Goal: Information Seeking & Learning: Learn about a topic

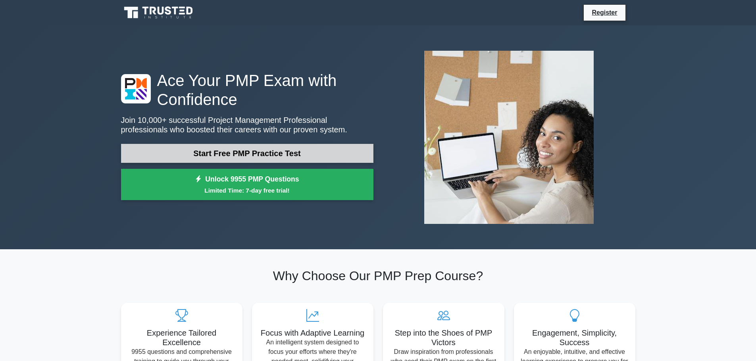
click at [276, 153] on link "Start Free PMP Practice Test" at bounding box center [247, 153] width 252 height 19
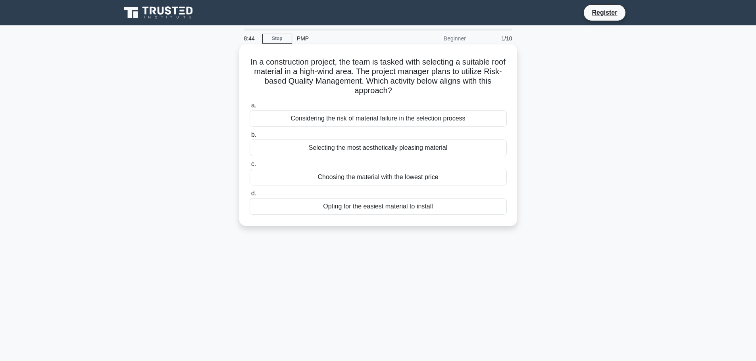
click at [424, 116] on div "Considering the risk of material failure in the selection process" at bounding box center [377, 118] width 257 height 17
click at [249, 108] on input "a. Considering the risk of material failure in the selection process" at bounding box center [249, 105] width 0 height 5
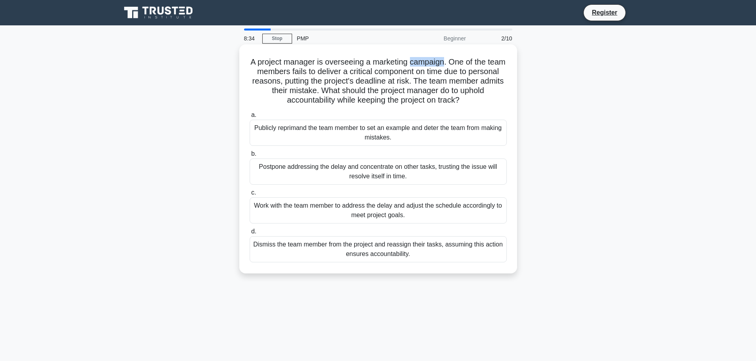
drag, startPoint x: 422, startPoint y: 63, endPoint x: 455, endPoint y: 60, distance: 33.4
click at [455, 60] on h5 "A project manager is overseeing a marketing campaign. One of the team members f…" at bounding box center [378, 81] width 259 height 48
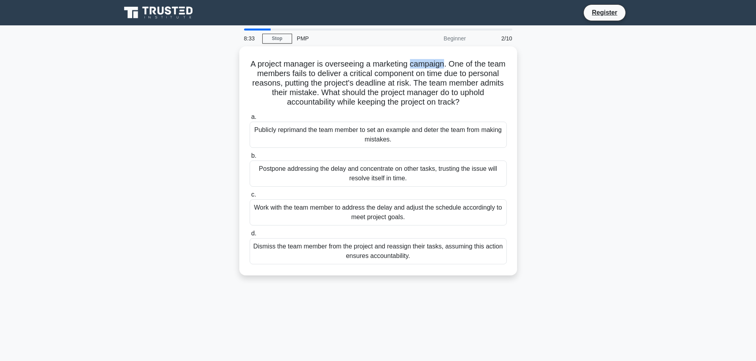
copy h5 "campaign"
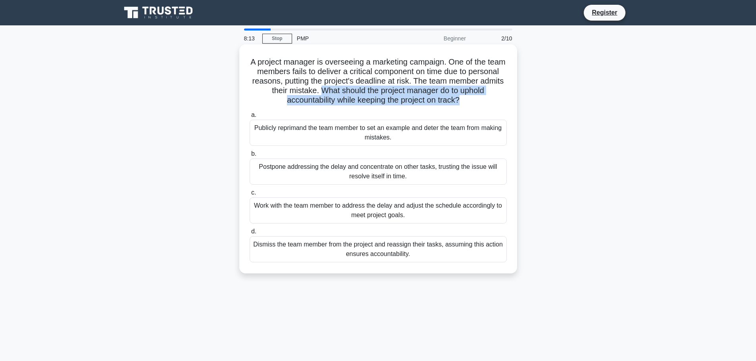
drag, startPoint x: 364, startPoint y: 92, endPoint x: 474, endPoint y: 101, distance: 110.6
click at [474, 101] on h5 "A project manager is overseeing a marketing campaign. One of the team members f…" at bounding box center [378, 81] width 259 height 48
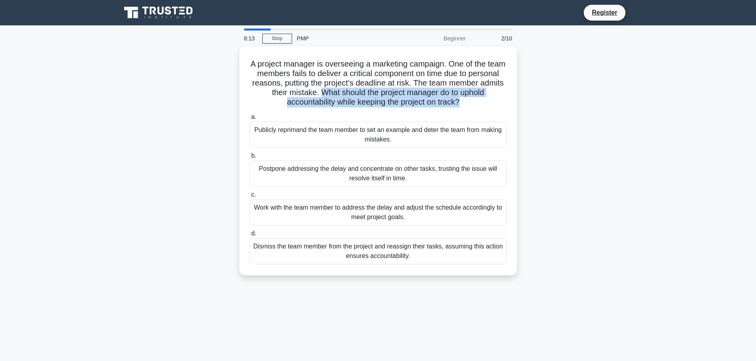
copy h5 "What should the project manager do to uphold accountability while keeping the p…"
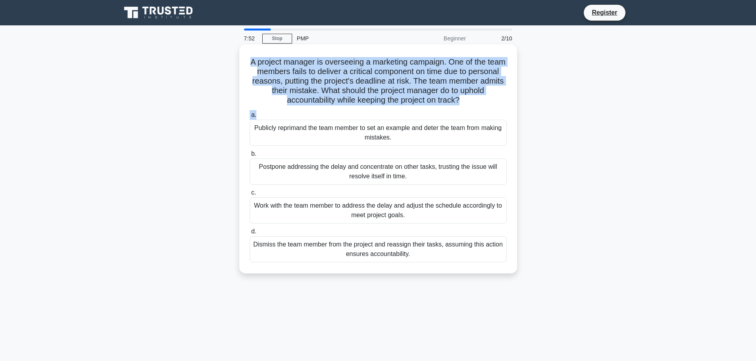
click at [254, 48] on div "A project manager is overseeing a marketing campaign. One of the team members f…" at bounding box center [377, 159] width 271 height 223
click at [258, 57] on h5 "A project manager is overseeing a marketing campaign. One of the team members f…" at bounding box center [378, 81] width 259 height 48
drag, startPoint x: 257, startPoint y: 59, endPoint x: 481, endPoint y: 102, distance: 228.1
click at [477, 104] on h5 "A project manager is overseeing a marketing campaign. One of the team members f…" at bounding box center [378, 81] width 259 height 48
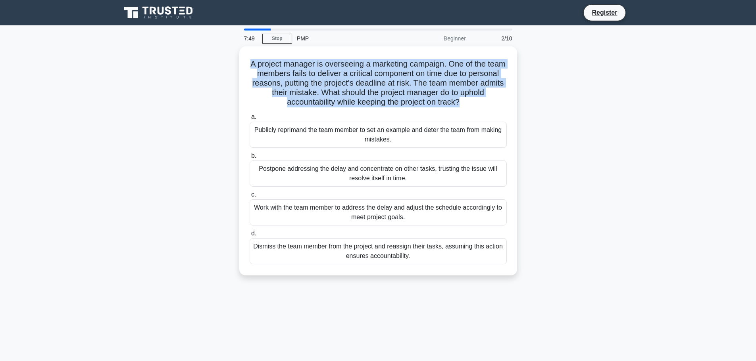
copy h5 "A project manager is overseeing a marketing campaign. One of the team members f…"
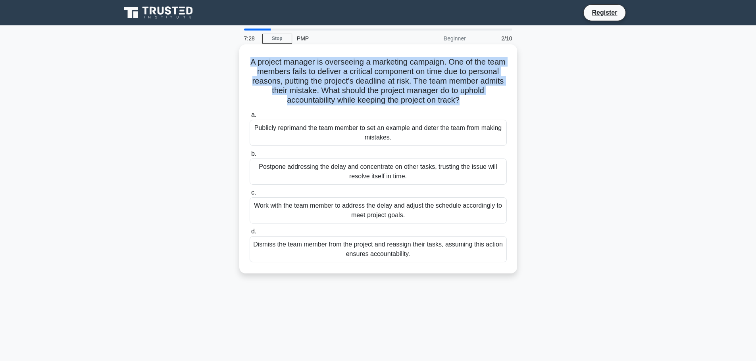
drag, startPoint x: 251, startPoint y: 127, endPoint x: 432, endPoint y: 257, distance: 222.8
click at [432, 257] on div "a. Publicly reprimand the team member to set an example and deter the team from…" at bounding box center [378, 186] width 267 height 155
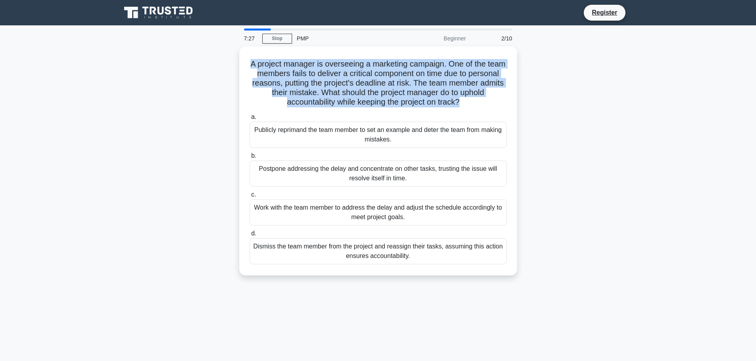
copy div "Publicly reprimand the team member to set an example and deter the team from ma…"
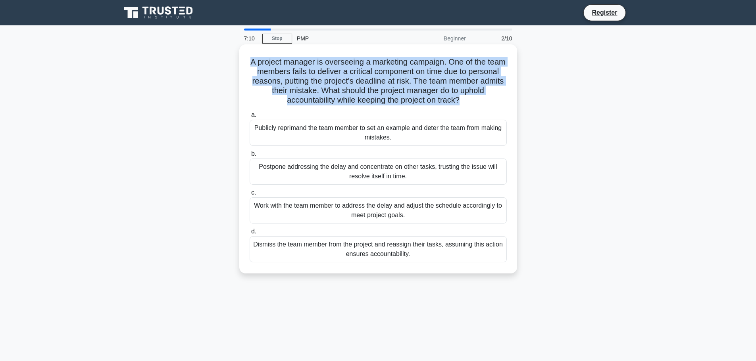
click at [288, 202] on div "Work with the team member to address the delay and adjust the schedule accordin…" at bounding box center [377, 211] width 257 height 26
click at [249, 196] on input "c. Work with the team member to address the delay and adjust the schedule accor…" at bounding box center [249, 192] width 0 height 5
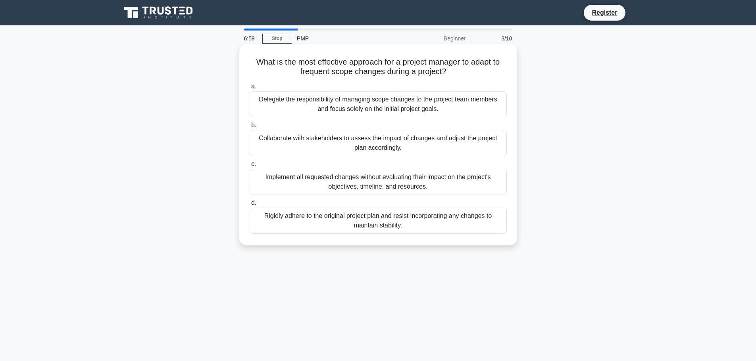
drag, startPoint x: 465, startPoint y: 75, endPoint x: 240, endPoint y: 65, distance: 225.5
click at [240, 65] on div "What is the most effective approach for a project manager to adapt to frequent …" at bounding box center [378, 144] width 278 height 201
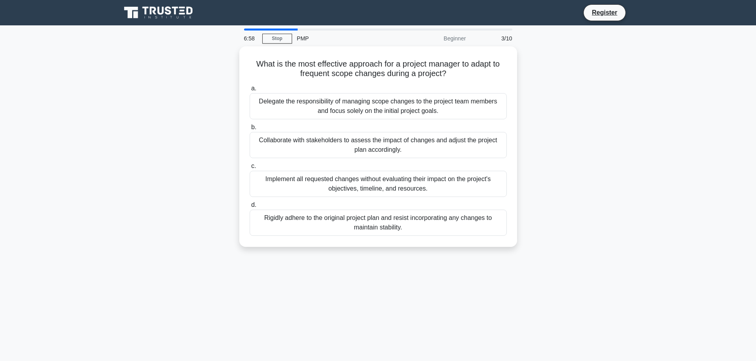
copy h5 "What is the most effective approach for a project manager to adapt to frequent …"
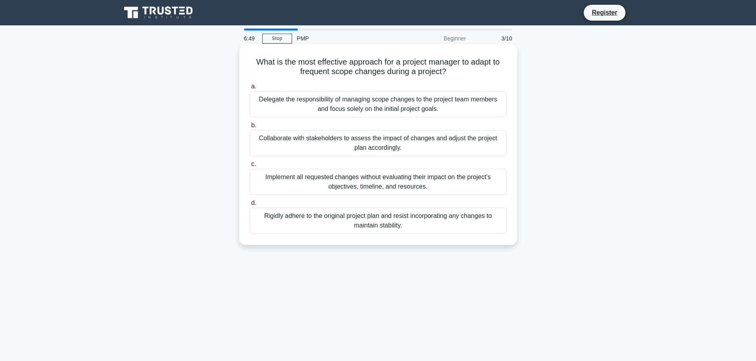
drag, startPoint x: 255, startPoint y: 98, endPoint x: 423, endPoint y: 228, distance: 212.5
click at [423, 228] on div "a. Delegate the responsibility of managing scope changes to the project team me…" at bounding box center [378, 157] width 267 height 155
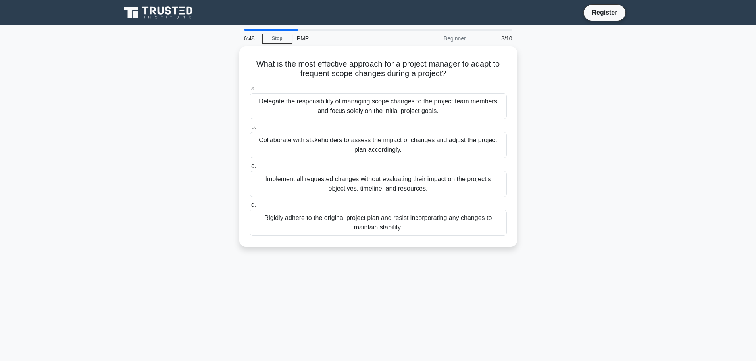
copy div "Delegate the responsibility of managing scope changes to the project team membe…"
click at [619, 122] on div "What is the most effective approach for a project manager to adapt to frequent …" at bounding box center [378, 151] width 524 height 210
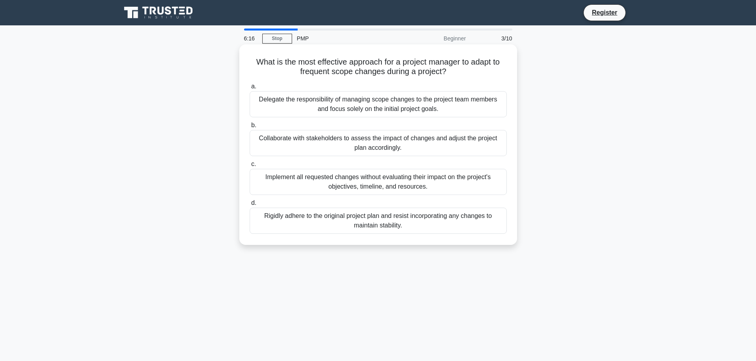
click at [401, 138] on div "Collaborate with stakeholders to assess the impact of changes and adjust the pr…" at bounding box center [377, 143] width 257 height 26
click at [249, 128] on input "b. Collaborate with stakeholders to assess the impact of changes and adjust the…" at bounding box center [249, 125] width 0 height 5
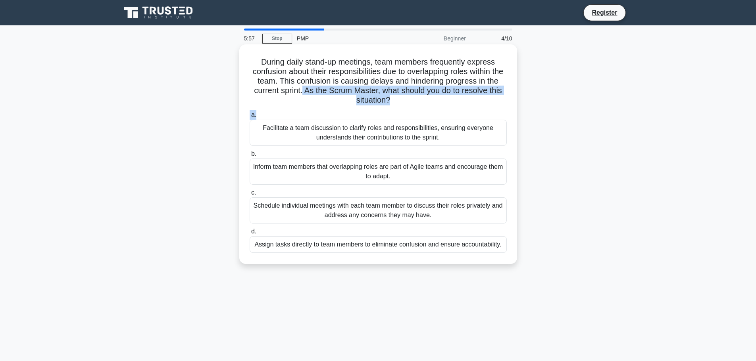
drag, startPoint x: 316, startPoint y: 92, endPoint x: 403, endPoint y: 107, distance: 88.3
click at [403, 107] on div "During daily stand-up meetings, team members frequently express confusion about…" at bounding box center [377, 154] width 271 height 213
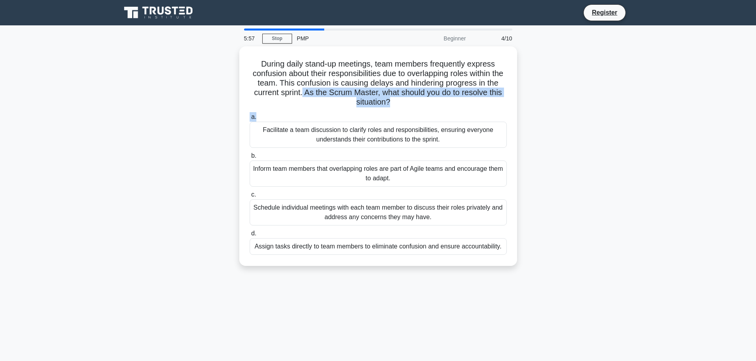
copy div "As the Scrum Master, what should you do to resolve this situation? .spinner_0XT…"
click at [540, 128] on div "During daily stand-up meetings, team members frequently express confusion about…" at bounding box center [378, 160] width 524 height 229
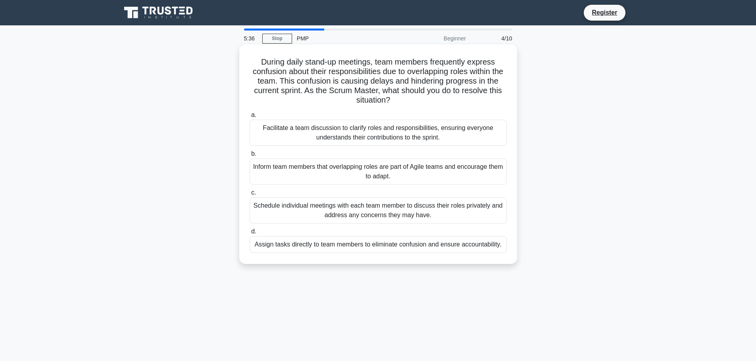
drag, startPoint x: 455, startPoint y: 180, endPoint x: 257, endPoint y: 125, distance: 205.2
click at [257, 125] on div "a. Facilitate a team discussion to clarify roles and responsibilities, ensuring…" at bounding box center [378, 182] width 267 height 146
copy div "Facilitate a team discussion to clarify roles and responsibilities, ensuring ev…"
click at [577, 128] on div "During daily stand-up meetings, team members frequently express confusion about…" at bounding box center [378, 160] width 524 height 229
click at [513, 140] on div "During daily stand-up meetings, team members frequently express confusion about…" at bounding box center [377, 154] width 271 height 213
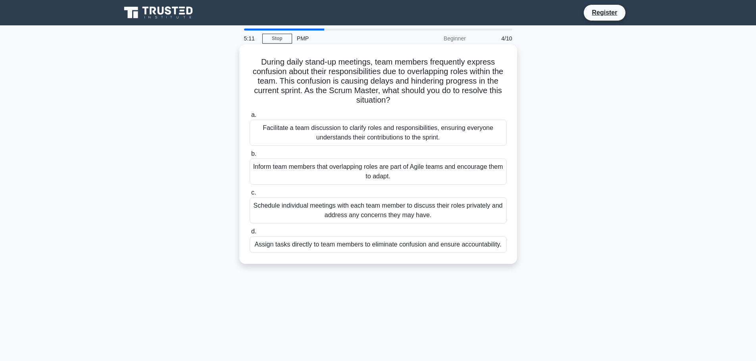
click at [442, 139] on div "Facilitate a team discussion to clarify roles and responsibilities, ensuring ev…" at bounding box center [377, 133] width 257 height 26
click at [249, 118] on input "a. Facilitate a team discussion to clarify roles and responsibilities, ensuring…" at bounding box center [249, 115] width 0 height 5
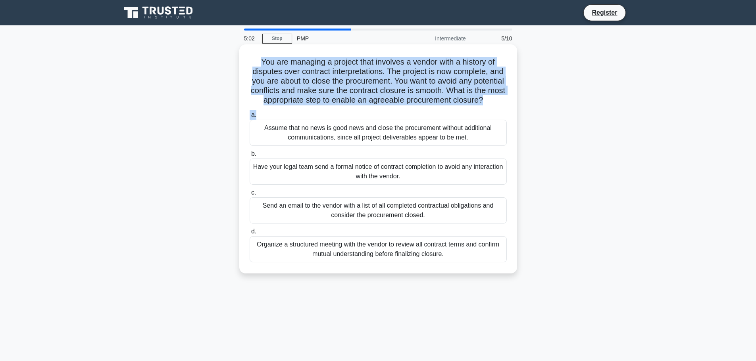
drag, startPoint x: 257, startPoint y: 63, endPoint x: 410, endPoint y: 119, distance: 163.7
click at [410, 119] on div "You are managing a project that involves a vendor with a history of disputes ov…" at bounding box center [377, 159] width 271 height 223
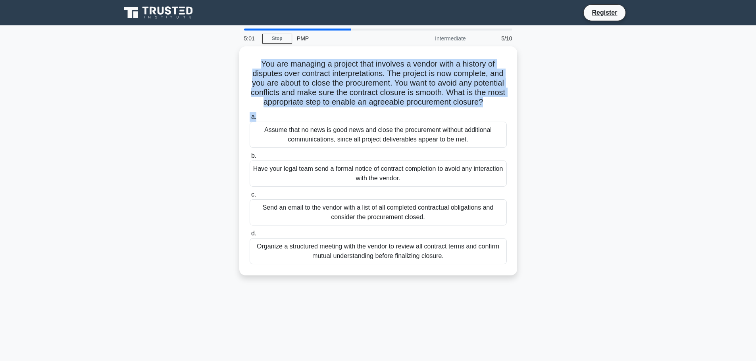
copy div "You are managing a project that involves a vendor with a history of disputes ov…"
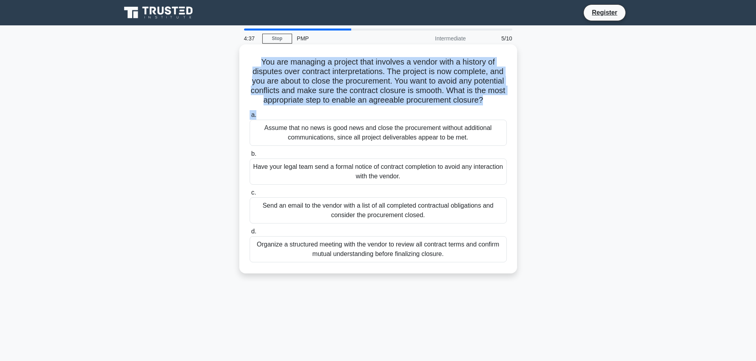
drag, startPoint x: 261, startPoint y: 136, endPoint x: 462, endPoint y: 277, distance: 246.3
click at [462, 270] on div "You are managing a project that involves a vendor with a history of disputes ov…" at bounding box center [377, 159] width 271 height 223
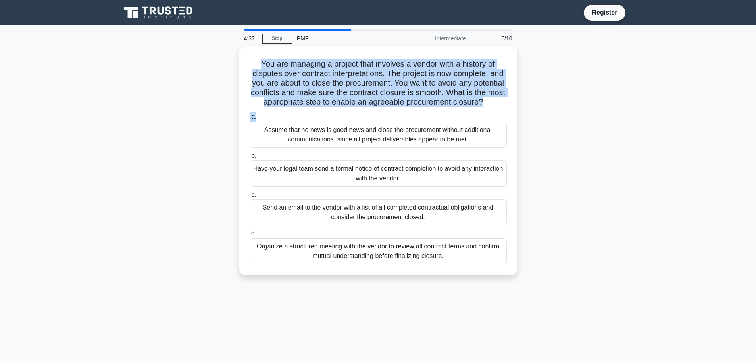
copy div "Assume that no news is good news and close the procurement without additional c…"
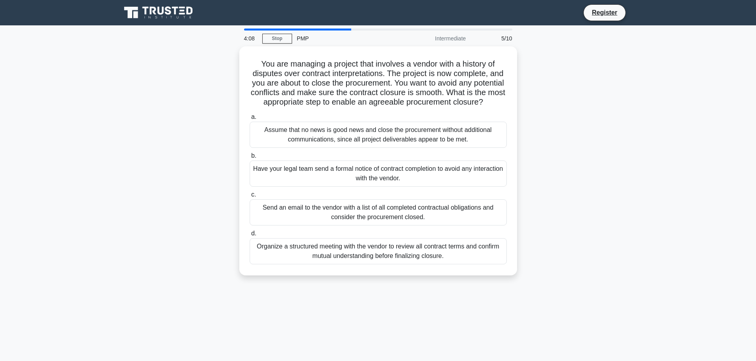
click at [559, 69] on div "You are managing a project that involves a vendor with a history of disputes ov…" at bounding box center [378, 165] width 524 height 239
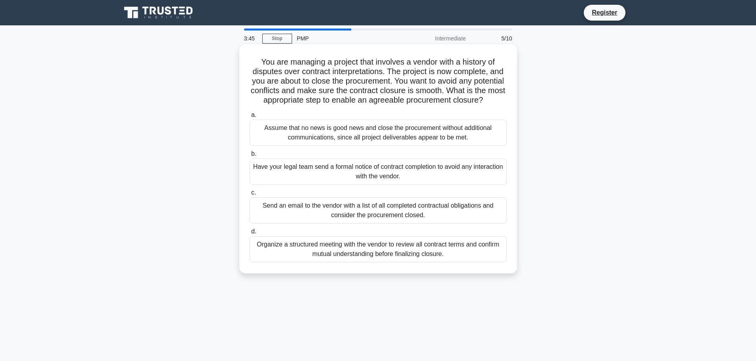
click at [387, 258] on div "Organize a structured meeting with the vendor to review all contract terms and …" at bounding box center [377, 249] width 257 height 26
click at [249, 234] on input "d. Organize a structured meeting with the vendor to review all contract terms a…" at bounding box center [249, 231] width 0 height 5
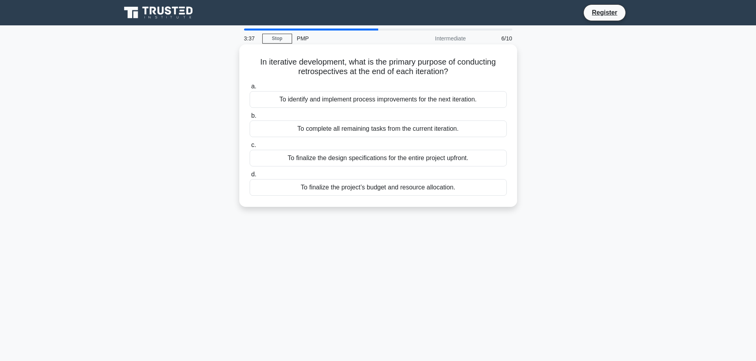
drag, startPoint x: 255, startPoint y: 62, endPoint x: 483, endPoint y: 69, distance: 229.0
click at [483, 69] on h5 "In iterative development, what is the primary purpose of conducting retrospecti…" at bounding box center [378, 67] width 259 height 20
drag, startPoint x: 276, startPoint y: 100, endPoint x: 487, endPoint y: 196, distance: 231.1
click at [487, 196] on div "a. To identify and implement process improvements for the next iteration. b. To…" at bounding box center [378, 138] width 267 height 117
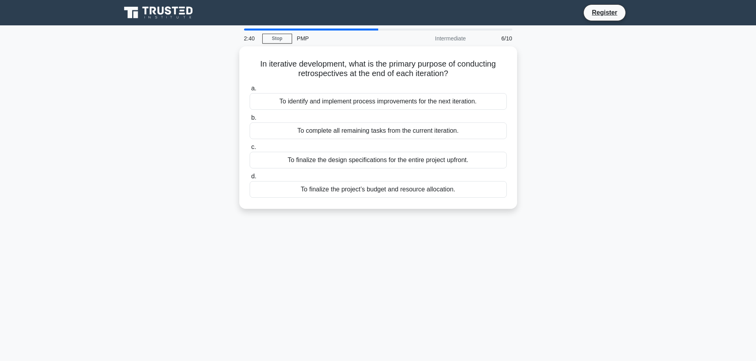
click at [580, 72] on div "In iterative development, what is the primary purpose of conducting retrospecti…" at bounding box center [378, 132] width 524 height 172
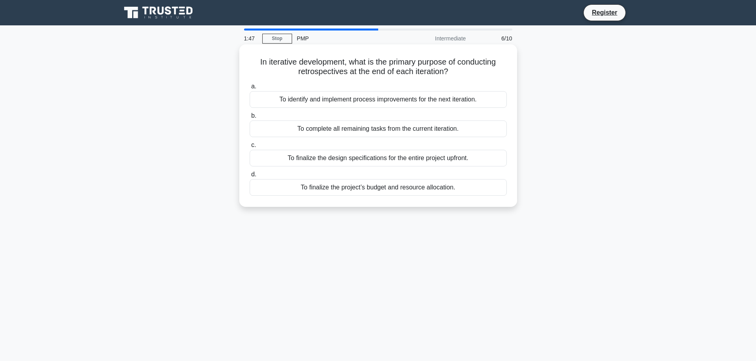
drag, startPoint x: 254, startPoint y: 64, endPoint x: 470, endPoint y: 77, distance: 217.0
click at [470, 77] on h5 "In iterative development, what is the primary purpose of conducting retrospecti…" at bounding box center [378, 67] width 259 height 20
click at [362, 97] on div "To identify and implement process improvements for the next iteration." at bounding box center [377, 99] width 257 height 17
click at [249, 89] on input "a. To identify and implement process improvements for the next iteration." at bounding box center [249, 86] width 0 height 5
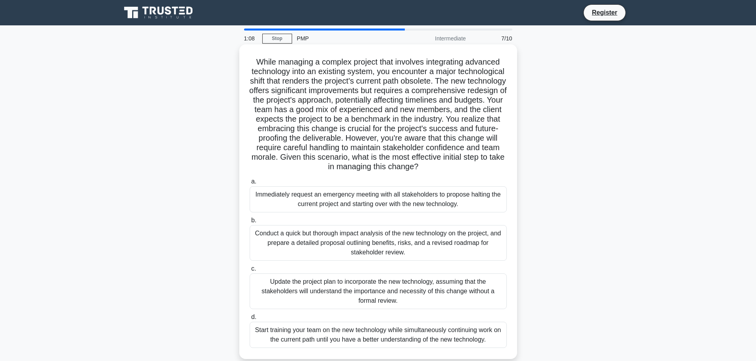
drag, startPoint x: 254, startPoint y: 58, endPoint x: 506, endPoint y: 165, distance: 273.9
click at [506, 165] on h5 "While managing a complex project that involves integrating advanced technology …" at bounding box center [378, 114] width 259 height 115
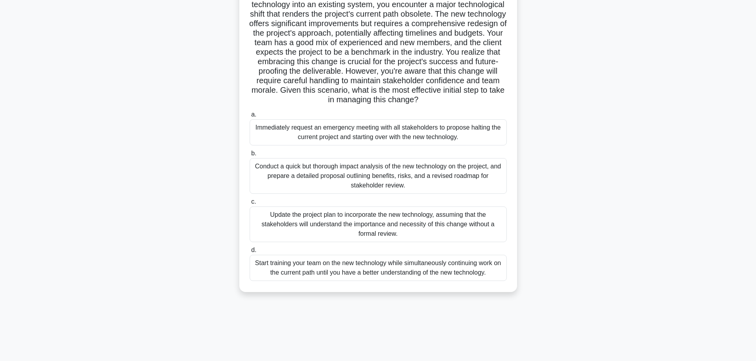
drag, startPoint x: 251, startPoint y: 127, endPoint x: 495, endPoint y: 284, distance: 290.7
click at [495, 284] on div "While managing a complex project that involves integrating advanced technology …" at bounding box center [377, 135] width 271 height 309
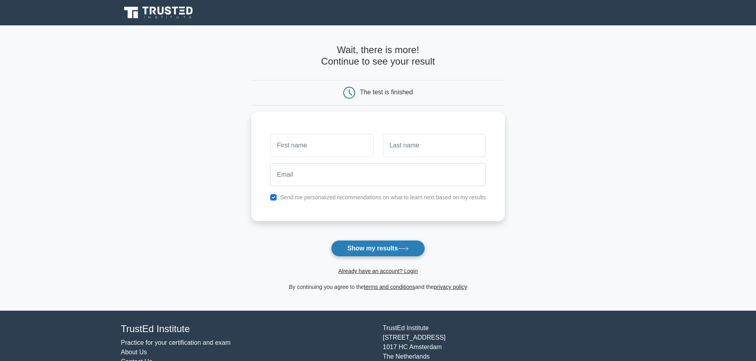
click at [400, 249] on icon at bounding box center [403, 249] width 11 height 4
click at [336, 156] on div at bounding box center [321, 143] width 112 height 29
click at [335, 146] on input "text" at bounding box center [321, 143] width 103 height 23
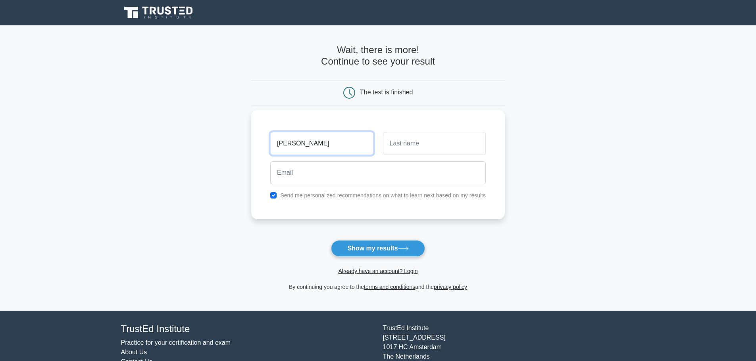
type input "[PERSON_NAME]"
click at [383, 144] on input "text" at bounding box center [434, 143] width 103 height 23
type input "T"
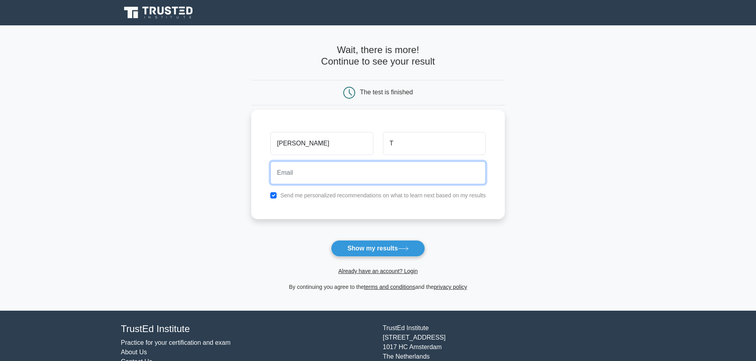
click at [366, 168] on input "email" at bounding box center [377, 172] width 215 height 23
type input "mlejnkova.j@seznam.cz"
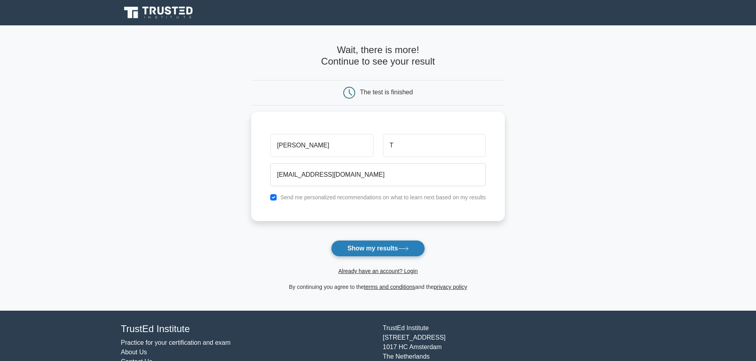
click at [382, 251] on button "Show my results" at bounding box center [378, 248] width 94 height 17
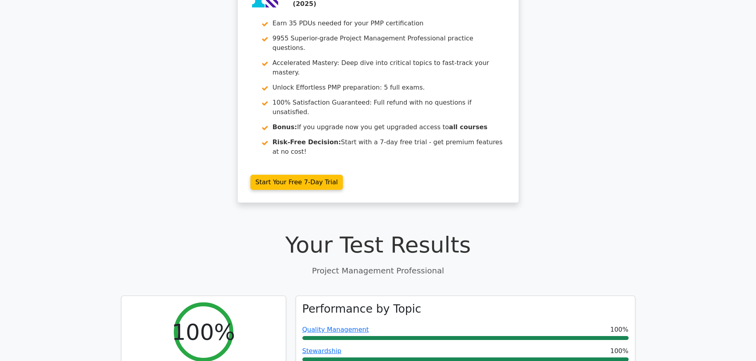
scroll to position [159, 0]
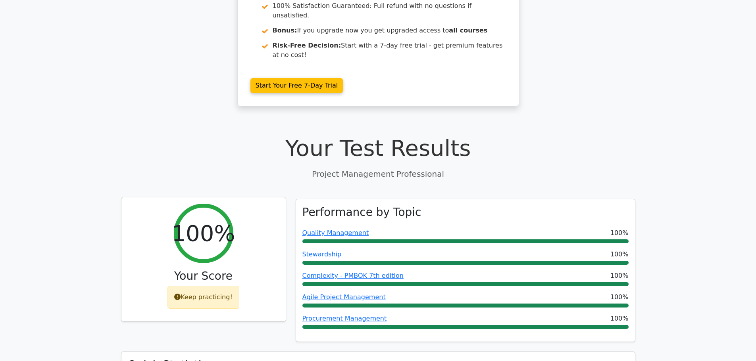
click at [201, 286] on div "Keep practicing!" at bounding box center [203, 297] width 72 height 23
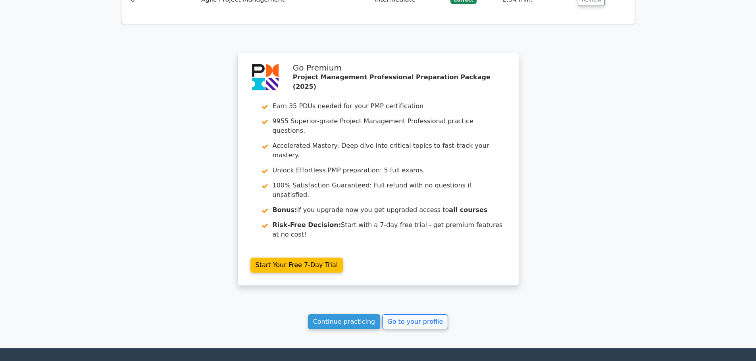
scroll to position [1180, 0]
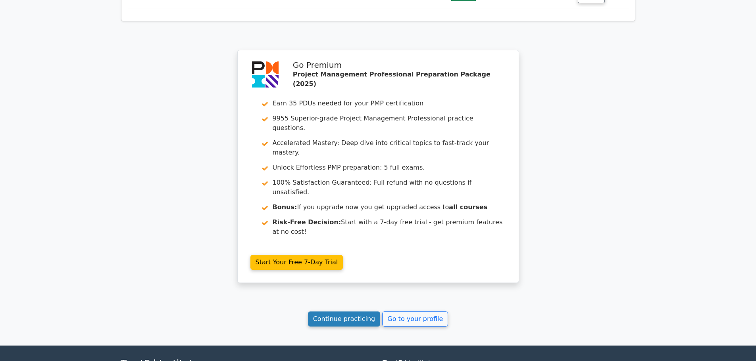
click at [355, 312] on link "Continue practicing" at bounding box center [344, 319] width 73 height 15
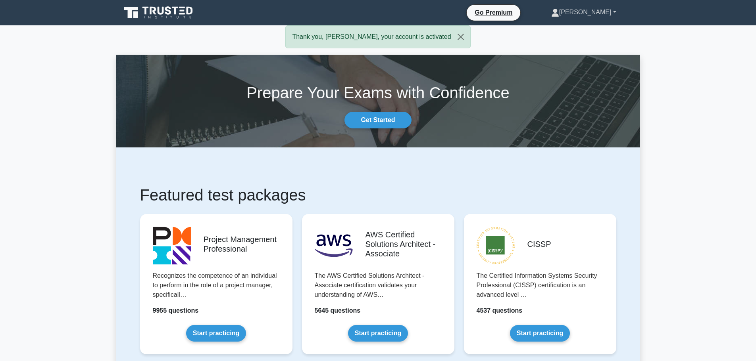
click at [558, 15] on icon at bounding box center [554, 14] width 7 height 3
click at [581, 29] on link "Profile" at bounding box center [563, 31] width 63 height 13
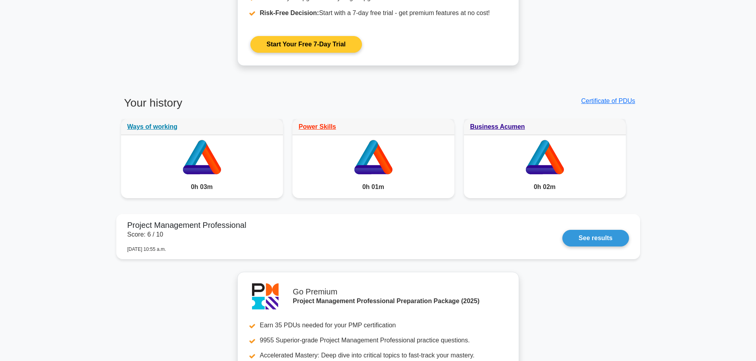
scroll to position [563, 0]
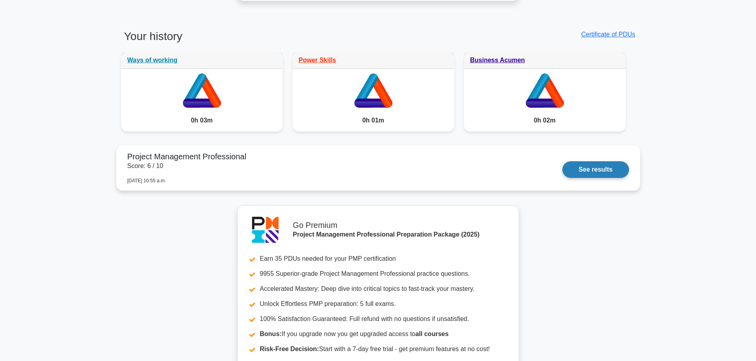
click at [582, 167] on link "See results" at bounding box center [595, 169] width 66 height 17
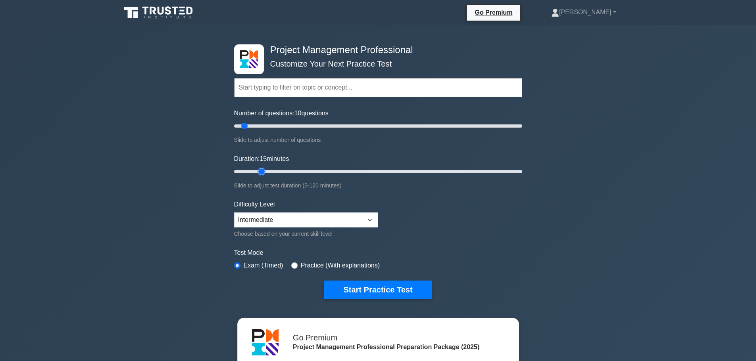
drag, startPoint x: 252, startPoint y: 174, endPoint x: 258, endPoint y: 174, distance: 6.3
type input "15"
click at [258, 174] on input "Duration: 15 minutes" at bounding box center [378, 172] width 288 height 10
click at [377, 287] on button "Start Practice Test" at bounding box center [377, 290] width 107 height 18
